Goal: Find specific page/section: Find specific page/section

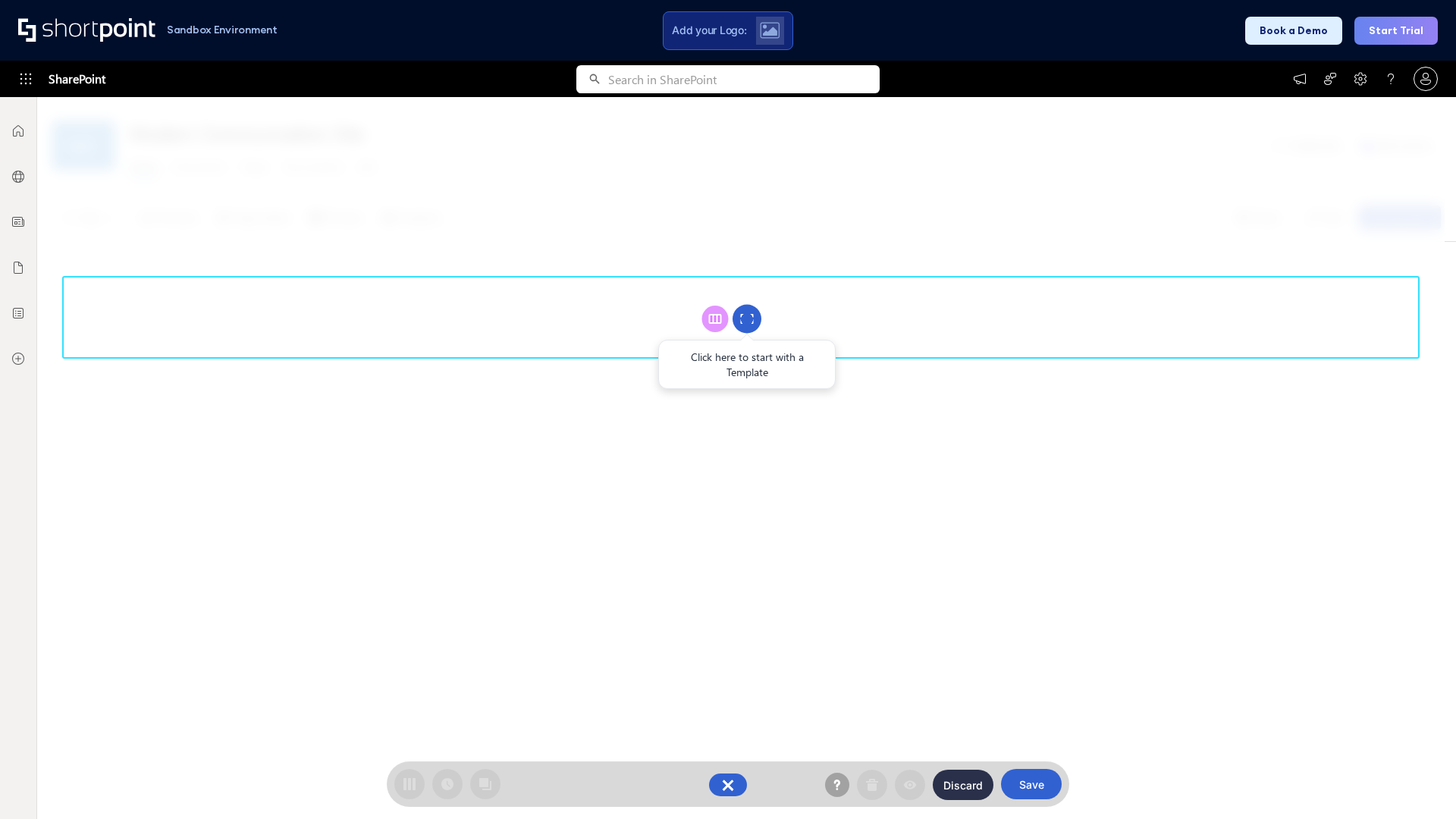
click at [747, 318] on circle at bounding box center [747, 318] width 29 height 29
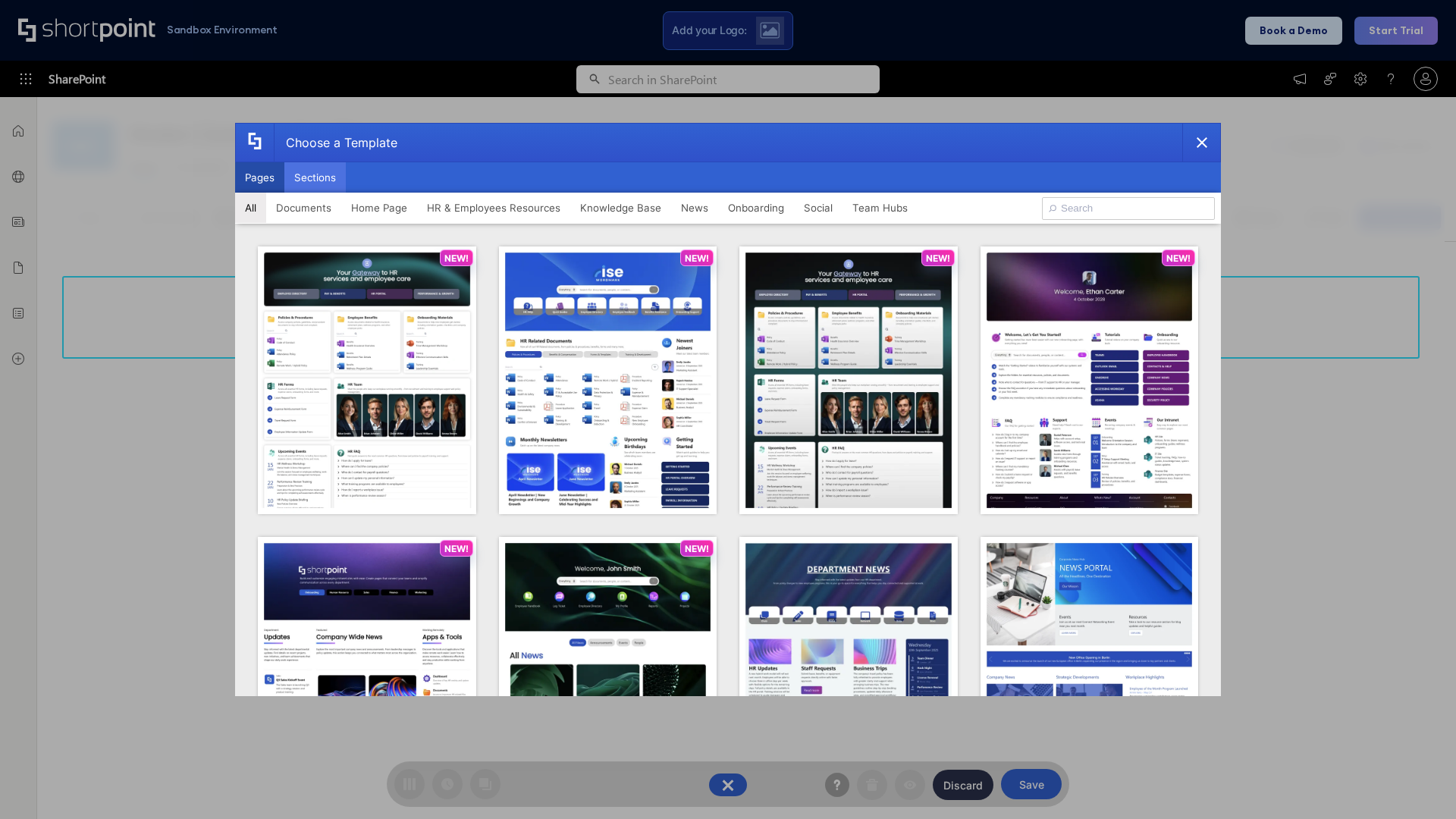
click at [315, 178] on button "Sections" at bounding box center [315, 177] width 61 height 31
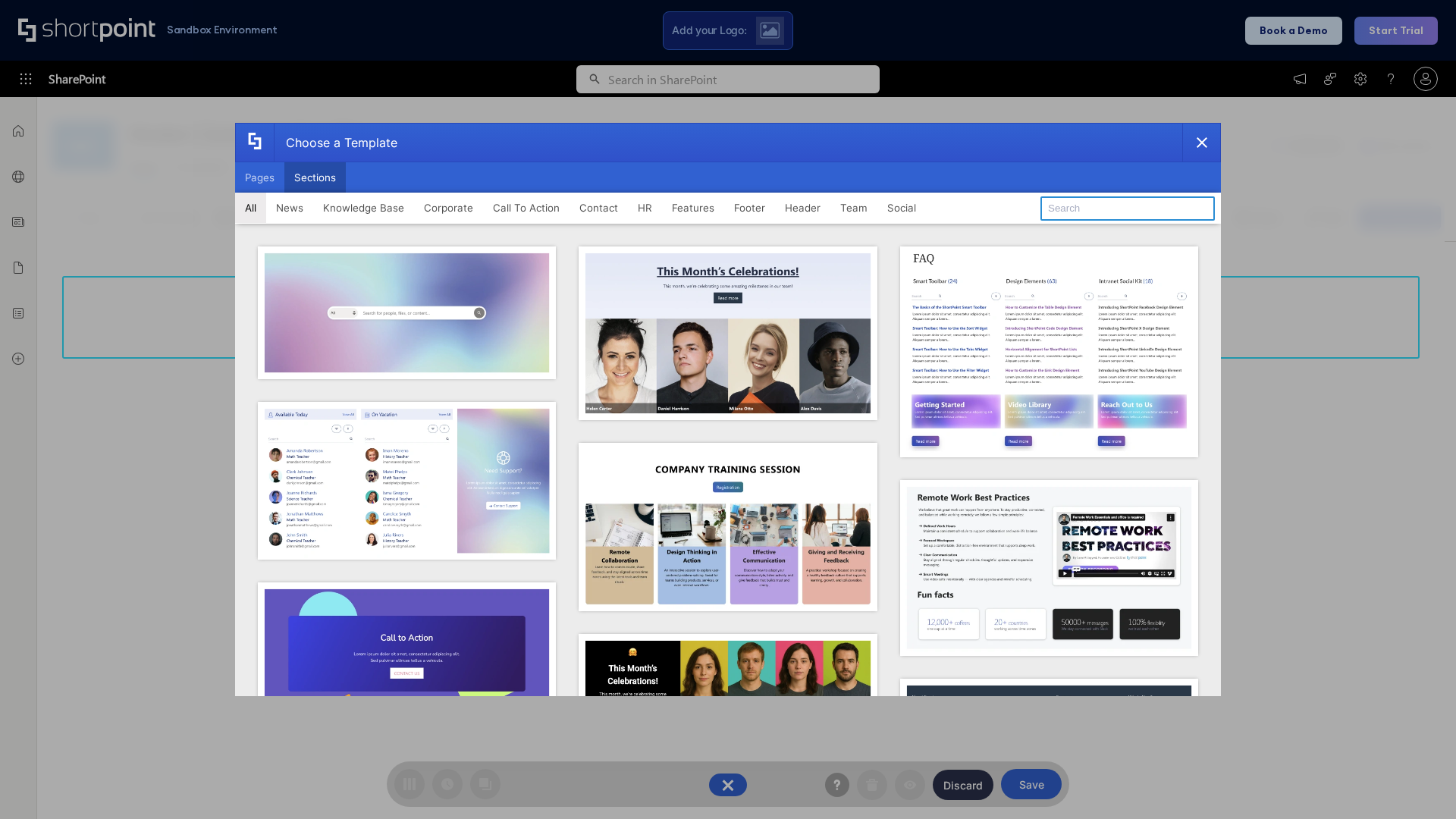
type input "FAQ 5"
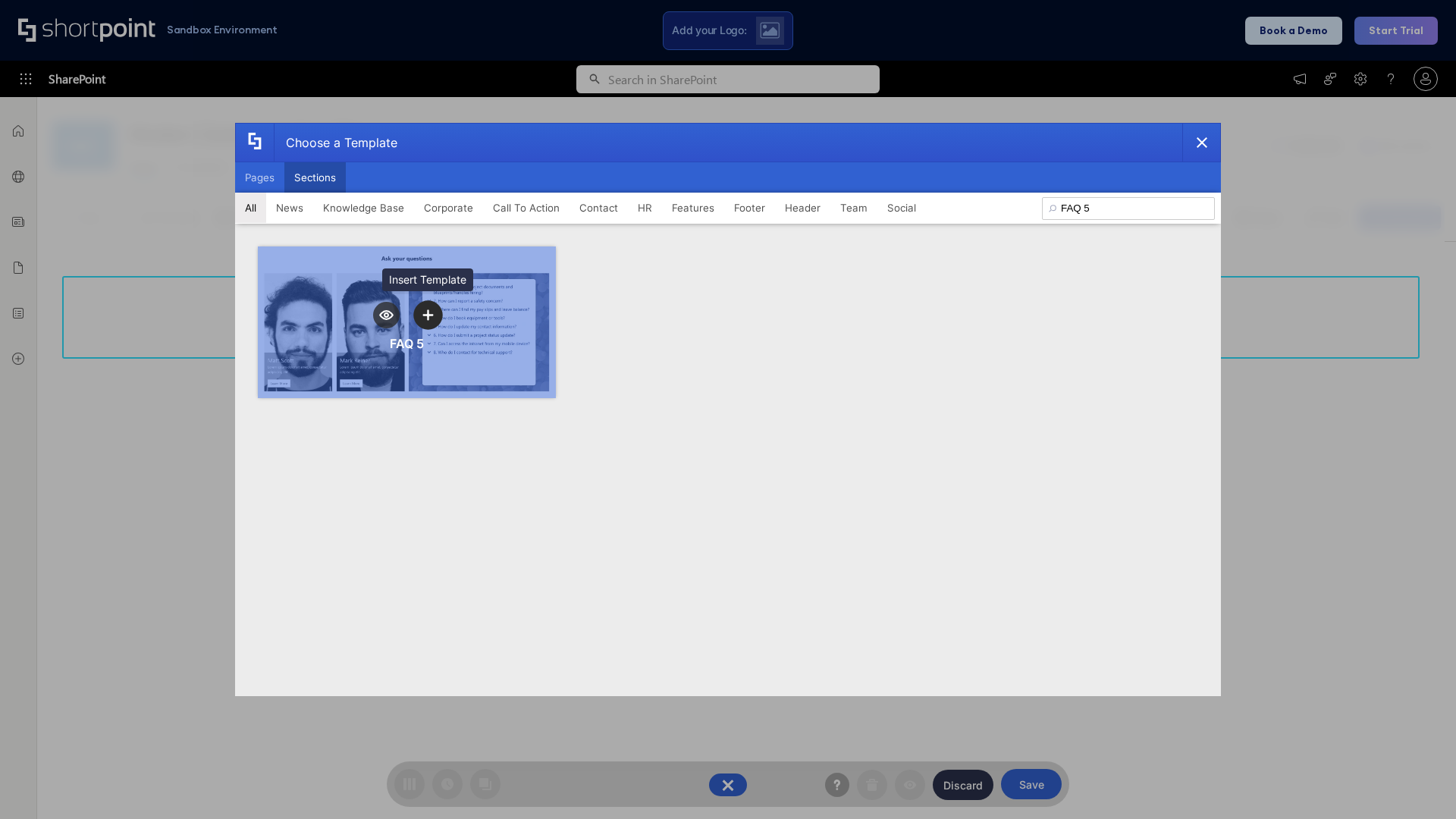
click at [427, 315] on icon "template selector" at bounding box center [427, 314] width 10 height 10
